Goal: Transaction & Acquisition: Purchase product/service

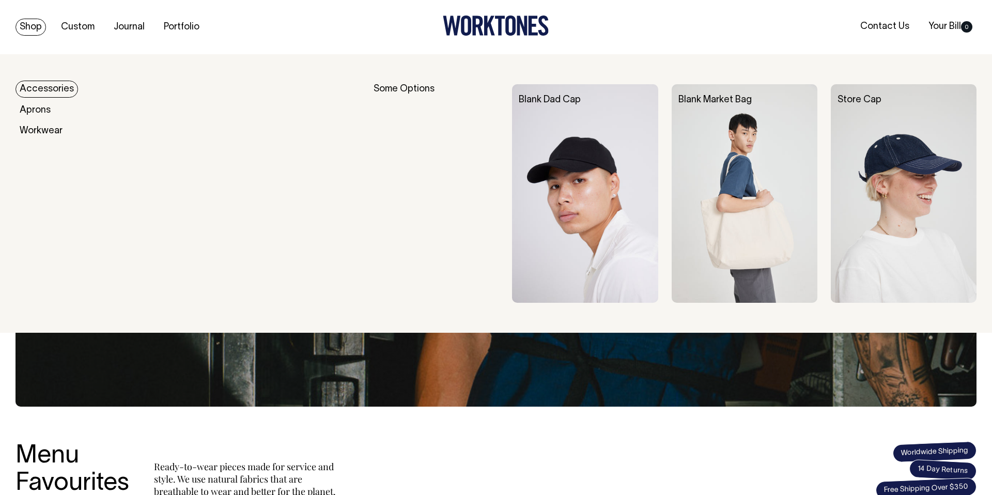
click at [33, 27] on link "Shop" at bounding box center [31, 27] width 30 height 17
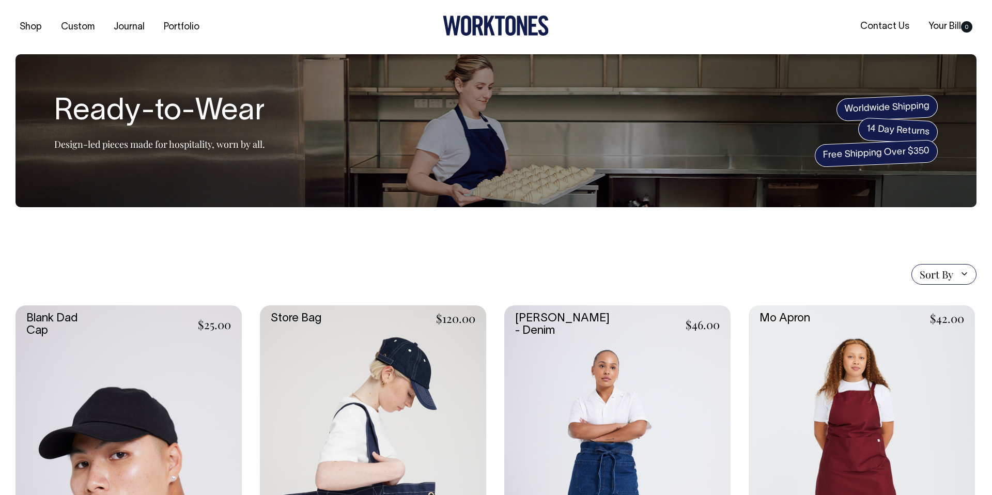
click at [488, 34] on icon at bounding box center [496, 26] width 106 height 20
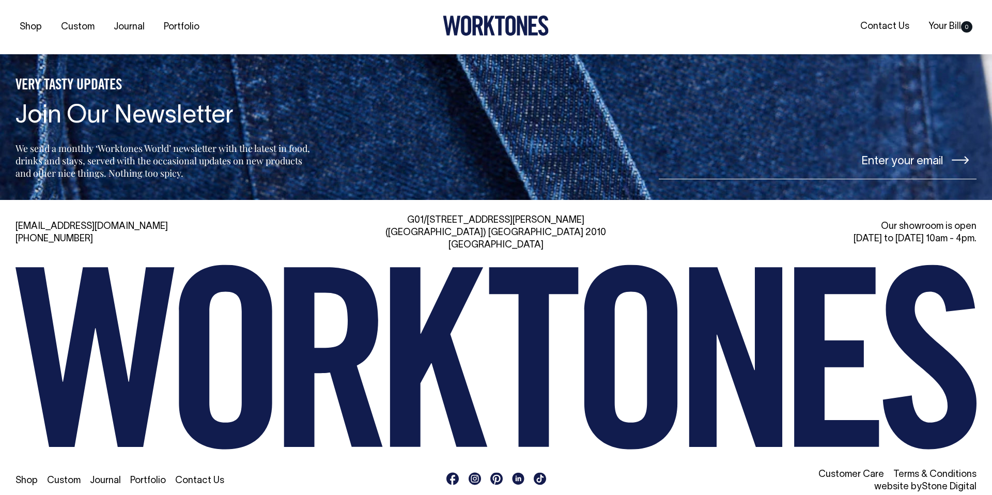
scroll to position [2472, 0]
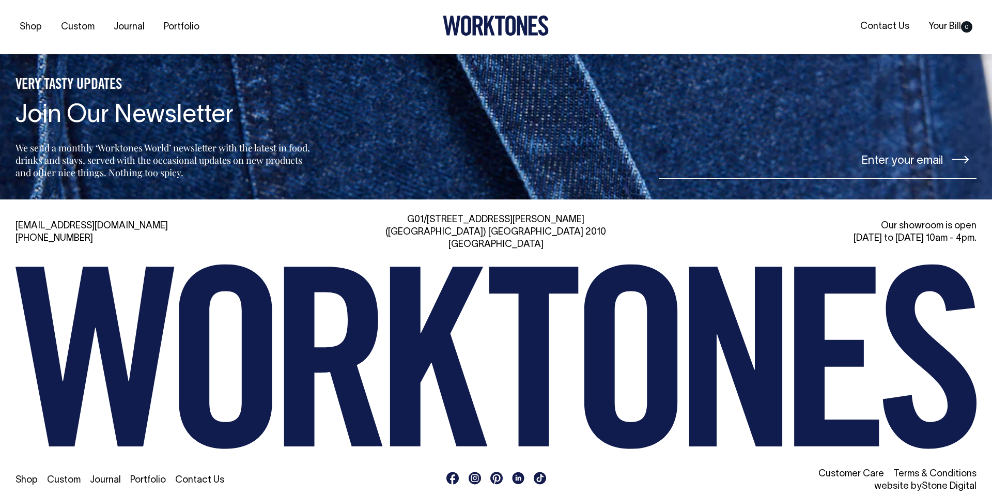
click at [619, 26] on div at bounding box center [496, 27] width 320 height 23
